Goal: Information Seeking & Learning: Learn about a topic

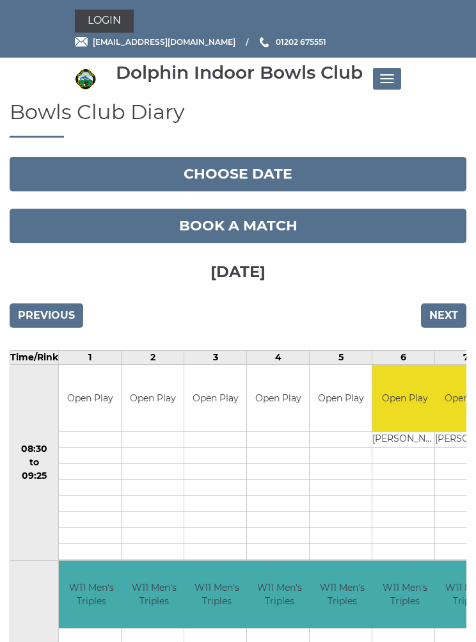
click at [382, 74] on span "Toggle navigation" at bounding box center [383, 74] width 7 height 1
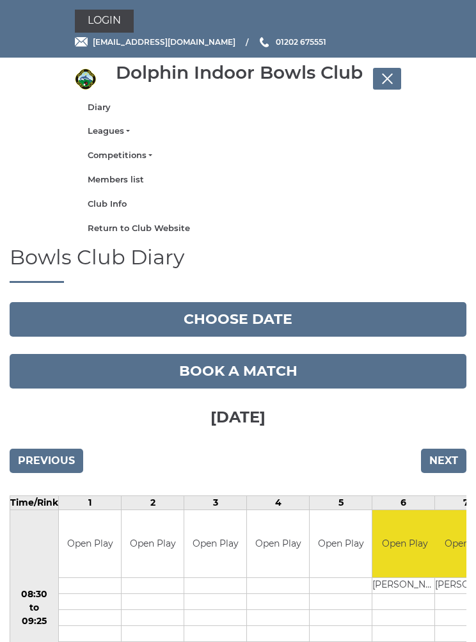
click at [129, 157] on link "Competitions" at bounding box center [238, 156] width 301 height 12
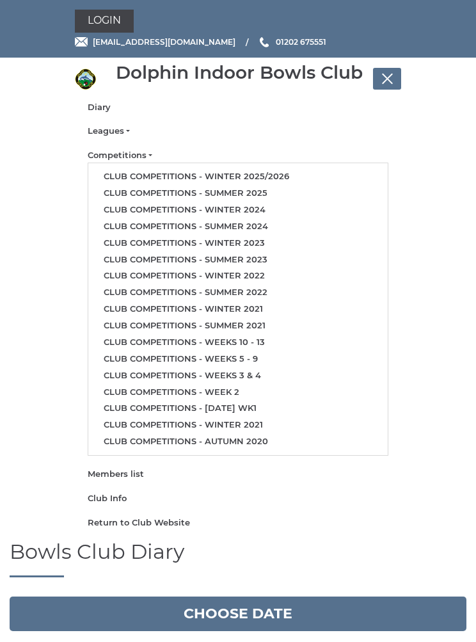
click at [148, 203] on link "Club competitions - Winter 2024" at bounding box center [238, 210] width 300 height 17
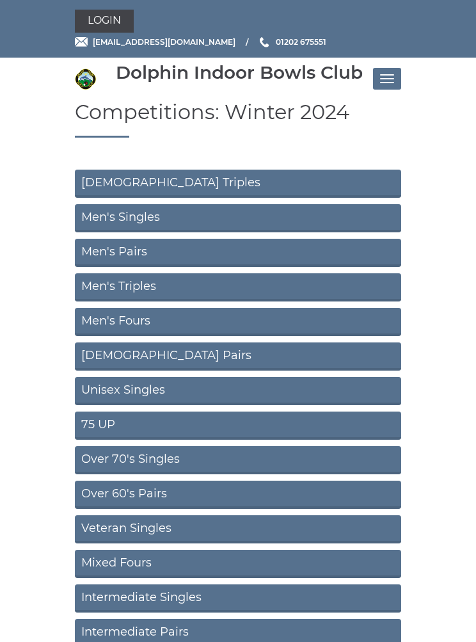
click at [138, 176] on link "Ladies Triples" at bounding box center [238, 184] width 327 height 28
click at [118, 215] on link "Men's Singles" at bounding box center [238, 218] width 327 height 28
click at [115, 351] on link "[DEMOGRAPHIC_DATA] Pairs" at bounding box center [238, 357] width 327 height 28
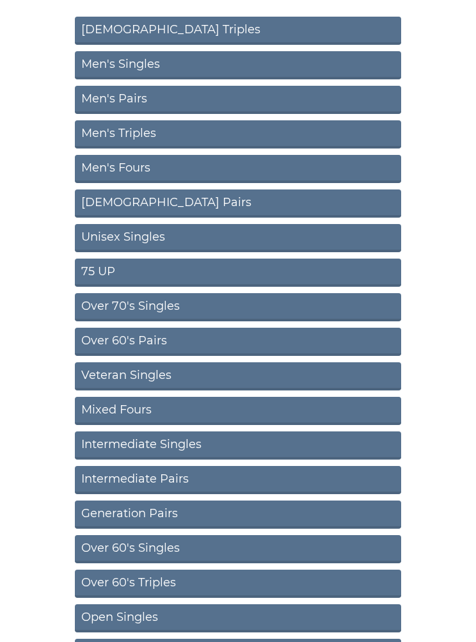
scroll to position [157, 0]
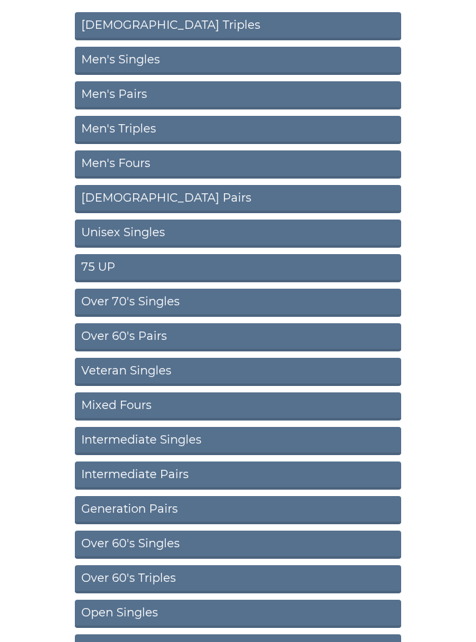
click at [122, 229] on link "Unisex Singles" at bounding box center [238, 234] width 327 height 28
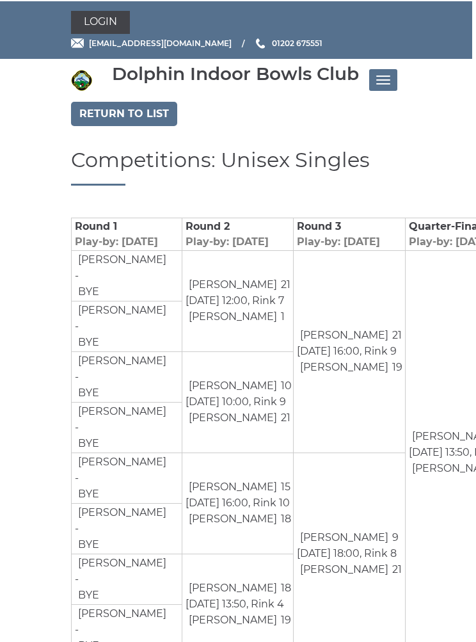
scroll to position [0, 3]
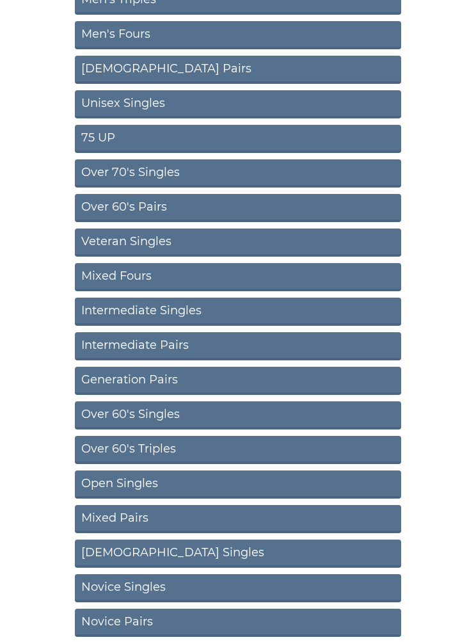
scroll to position [287, 0]
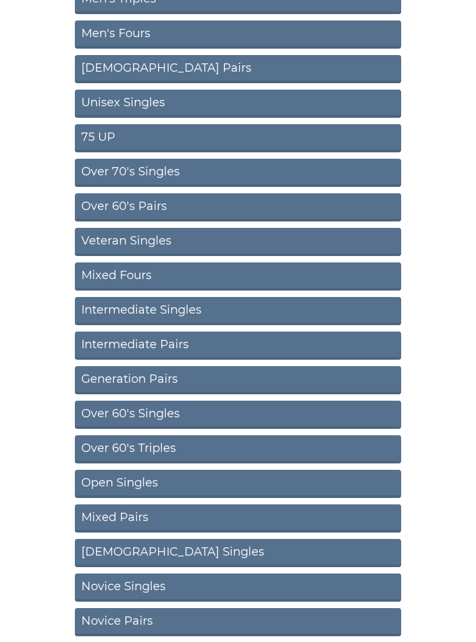
click at [125, 303] on link "Intermediate Singles" at bounding box center [238, 311] width 327 height 28
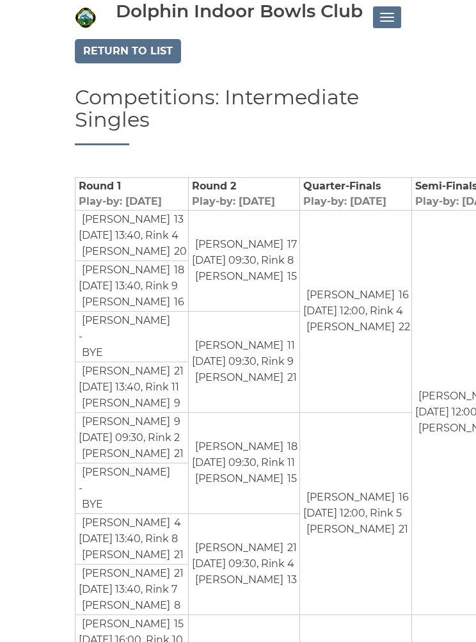
scroll to position [54, 0]
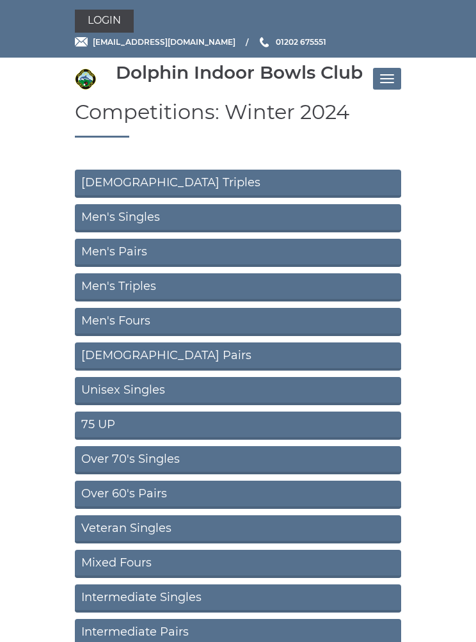
scroll to position [343, 0]
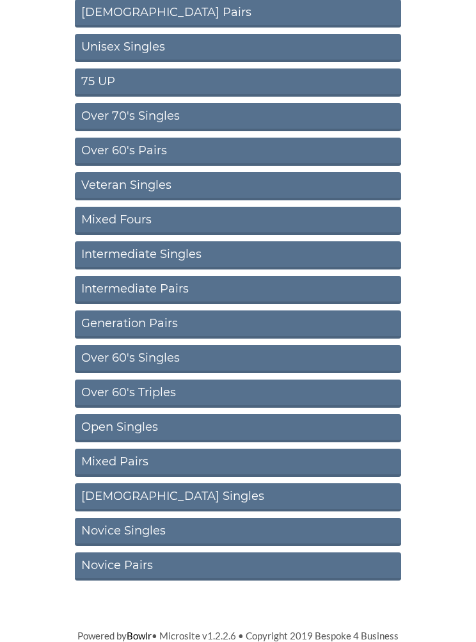
click at [112, 282] on link "Intermediate Pairs" at bounding box center [238, 290] width 327 height 28
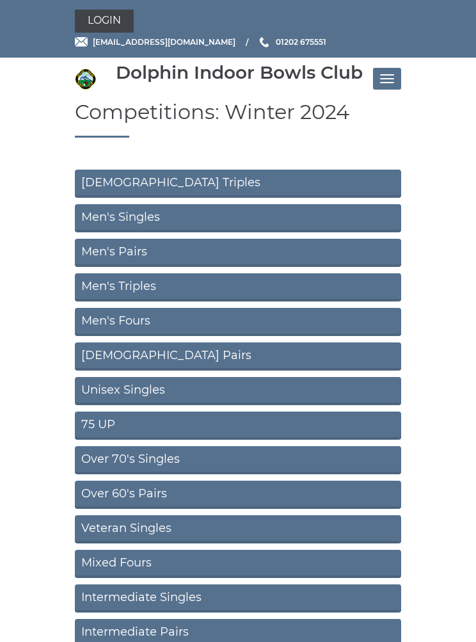
scroll to position [343, 0]
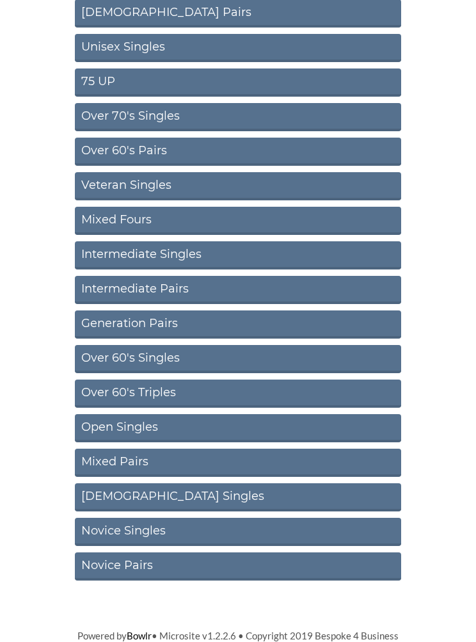
click at [99, 527] on link "Novice Singles" at bounding box center [238, 532] width 327 height 28
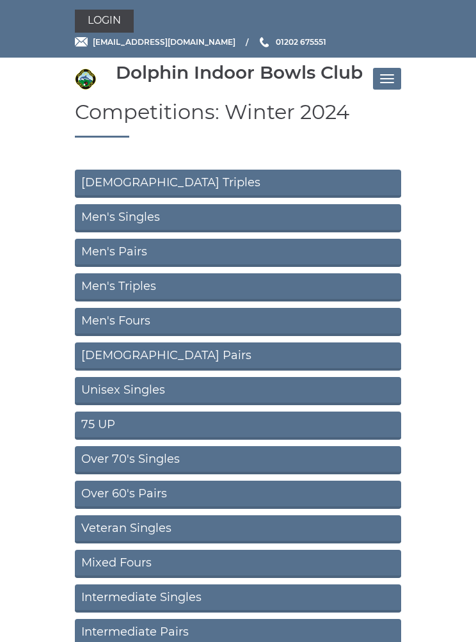
scroll to position [343, 0]
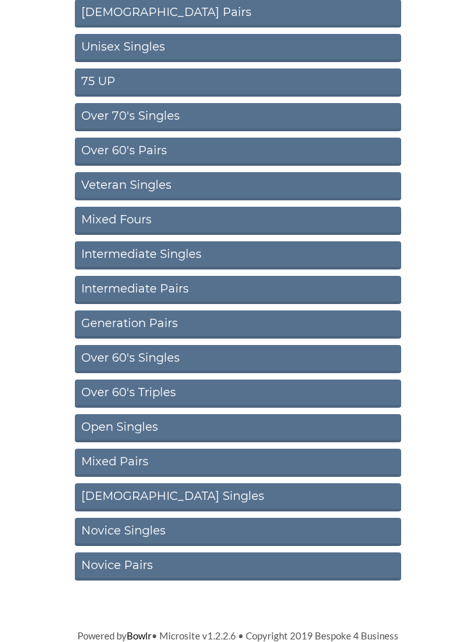
click at [145, 567] on link "Novice Pairs" at bounding box center [238, 566] width 327 height 28
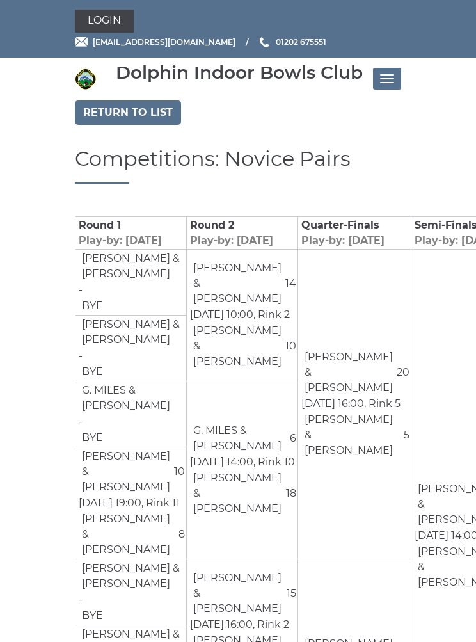
click at [386, 81] on button "Toggle navigation" at bounding box center [387, 79] width 28 height 22
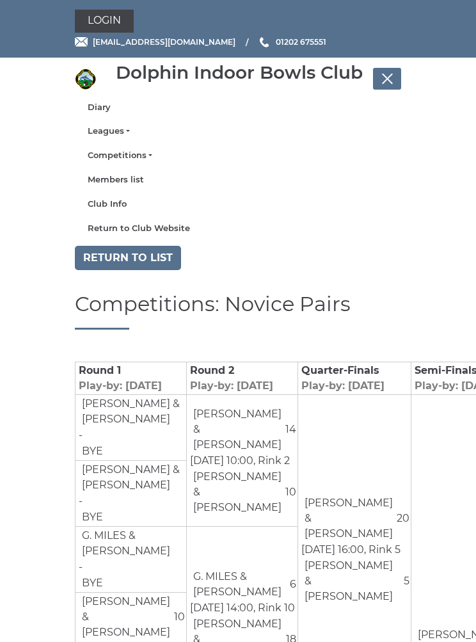
click at [117, 134] on link "Leagues" at bounding box center [238, 131] width 301 height 12
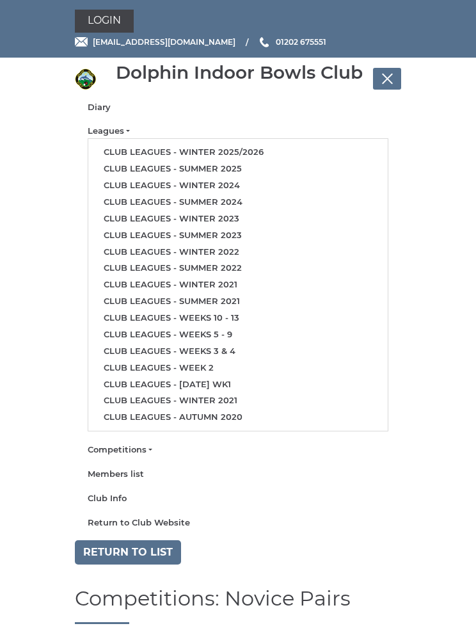
click at [228, 154] on link "Club leagues - Winter 2025/2026" at bounding box center [238, 152] width 300 height 17
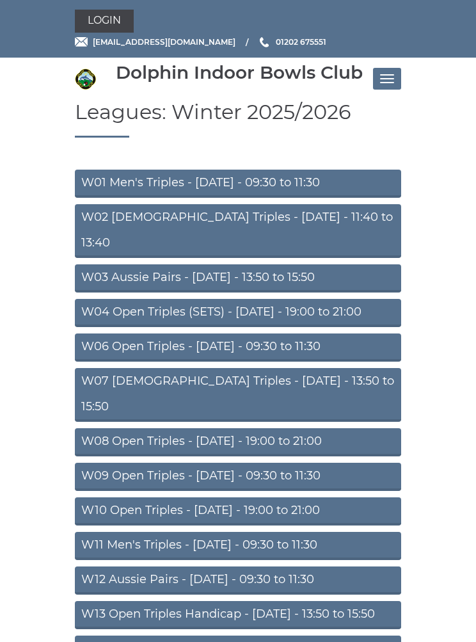
scroll to position [149, 0]
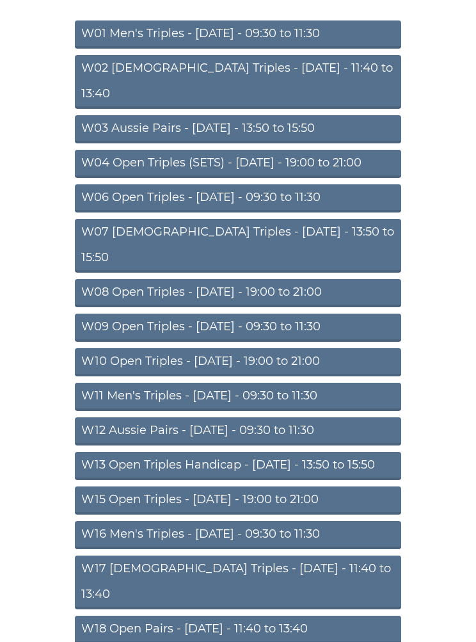
click at [291, 452] on link "W13 Open Triples Handicap - Thursday - 13:50 to 15:50" at bounding box center [238, 466] width 327 height 28
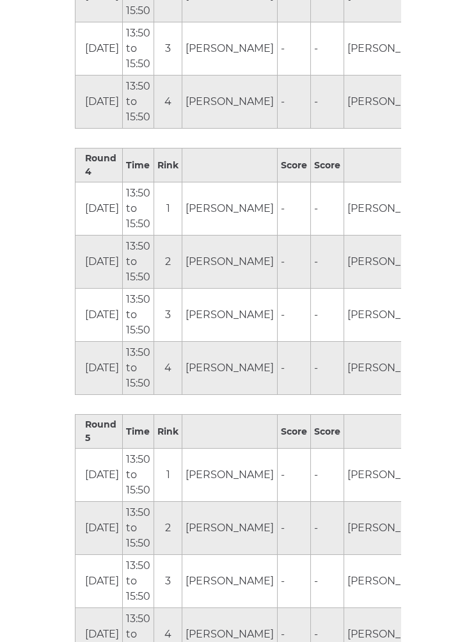
scroll to position [1367, 0]
